Goal: Task Accomplishment & Management: Use online tool/utility

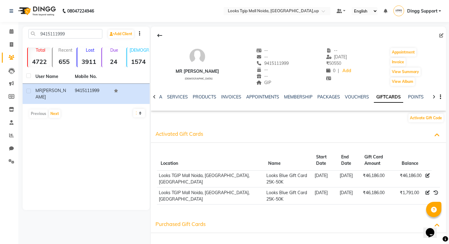
scroll to position [0, 43]
click at [13, 49] on link "Invoice" at bounding box center [9, 45] width 15 height 10
select select "service"
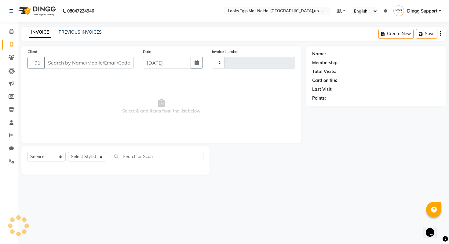
type input "3429"
select select "4358"
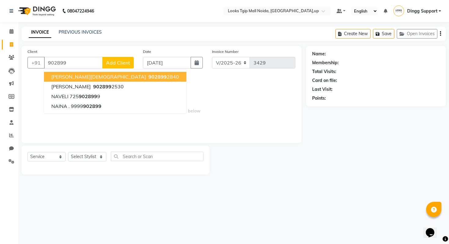
click at [82, 80] on button "[PERSON_NAME][DEMOGRAPHIC_DATA] 902899 2840" at bounding box center [115, 77] width 142 height 10
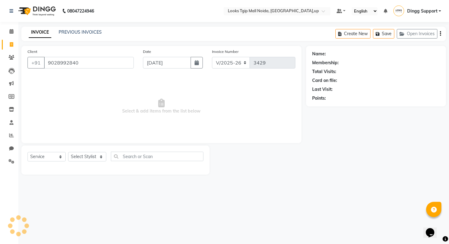
type input "9028992840"
select select "1: Object"
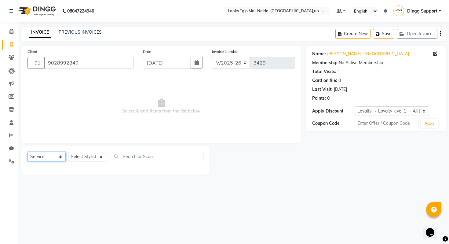
click at [59, 154] on select "Select Service Product Membership Package Voucher Prepaid Gift Card" at bounding box center [46, 156] width 38 height 9
select select "G"
click at [27, 152] on select "Select Service Product Membership Package Voucher Prepaid Gift Card" at bounding box center [46, 156] width 38 height 9
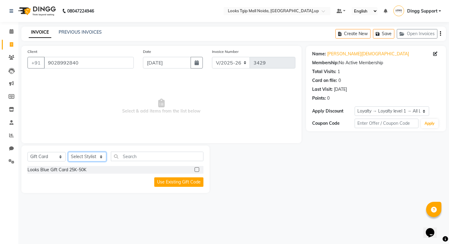
click at [92, 154] on select "Select Stylist [PERSON_NAME] Arun_pdct [PERSON_NAME] Counter Sales Farooq Gauta…" at bounding box center [87, 156] width 38 height 9
select select "36577"
click at [68, 152] on select "Select Stylist [PERSON_NAME] Arun_pdct [PERSON_NAME] Counter Sales Farooq Gauta…" at bounding box center [87, 156] width 38 height 9
click at [182, 183] on button "Use Existing Gift Code" at bounding box center [178, 181] width 49 height 9
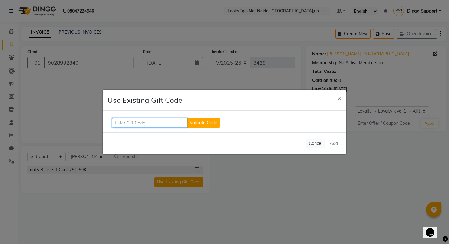
click at [146, 125] on input "text" at bounding box center [149, 122] width 75 height 9
click at [319, 143] on button "Cancel" at bounding box center [315, 143] width 19 height 9
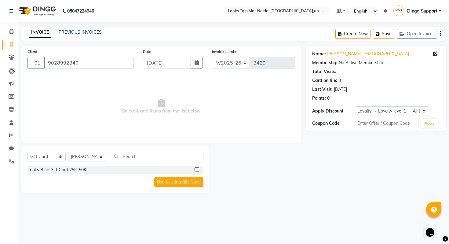
click at [432, 9] on span "Dingg Support" at bounding box center [422, 11] width 30 height 6
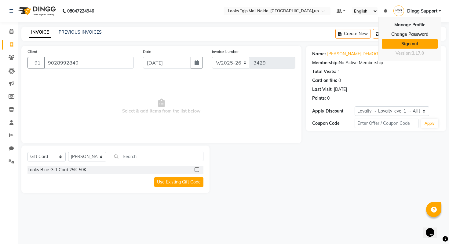
click at [408, 46] on link "Sign out" at bounding box center [410, 43] width 56 height 9
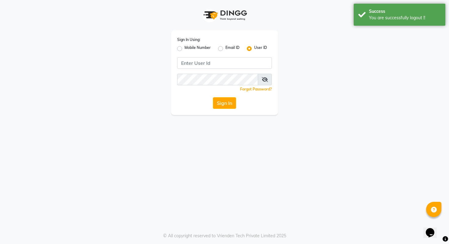
click at [200, 46] on label "Mobile Number" at bounding box center [197, 48] width 26 height 7
click at [188, 46] on input "Mobile Number" at bounding box center [186, 47] width 4 height 4
radio input "true"
radio input "false"
click at [233, 68] on input "Username" at bounding box center [235, 63] width 74 height 12
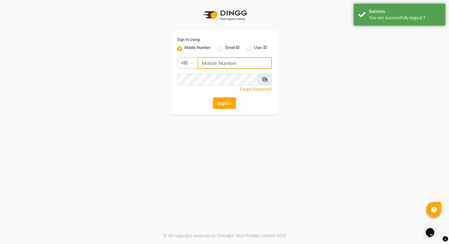
type input "9028992840"
click at [220, 103] on button "Sign In" at bounding box center [224, 103] width 23 height 12
